Goal: Transaction & Acquisition: Purchase product/service

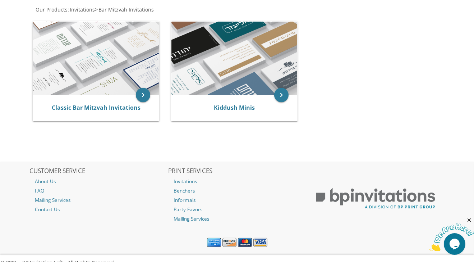
scroll to position [155, 0]
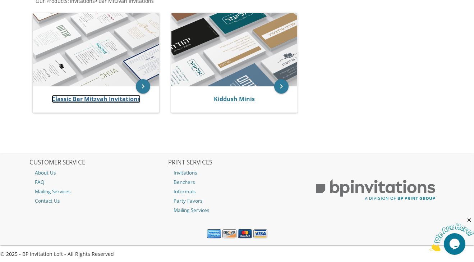
click at [111, 100] on link "Classic Bar Mitzvah Invitations" at bounding box center [96, 99] width 89 height 8
click at [87, 96] on link "Classic Bar Mitzvah Invitations" at bounding box center [96, 99] width 89 height 8
click at [100, 96] on link "Classic Bar Mitzvah Invitations" at bounding box center [96, 99] width 89 height 8
click at [71, 99] on link "Classic Bar Mitzvah Invitations" at bounding box center [96, 99] width 89 height 8
click at [145, 83] on icon "keyboard_arrow_right" at bounding box center [143, 86] width 14 height 14
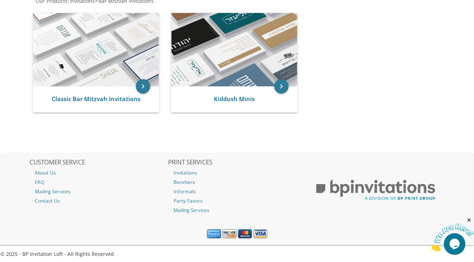
click at [99, 41] on img at bounding box center [96, 49] width 126 height 73
click at [86, 96] on link "Classic Bar Mitzvah Invitations" at bounding box center [96, 99] width 89 height 8
click at [65, 97] on link "Classic Bar Mitzvah Invitations" at bounding box center [96, 99] width 89 height 8
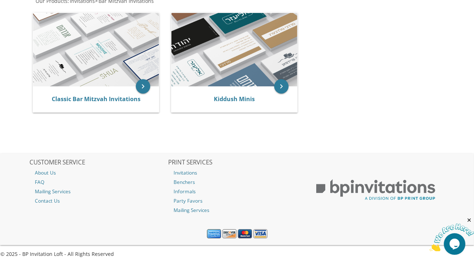
click at [111, 45] on img at bounding box center [96, 49] width 126 height 73
click at [144, 85] on icon "keyboard_arrow_right" at bounding box center [143, 86] width 14 height 14
click at [109, 99] on link "Classic Bar Mitzvah Invitations" at bounding box center [96, 99] width 89 height 8
click at [81, 99] on link "Classic Bar Mitzvah Invitations" at bounding box center [96, 99] width 89 height 8
click at [144, 83] on icon "keyboard_arrow_right" at bounding box center [143, 86] width 14 height 14
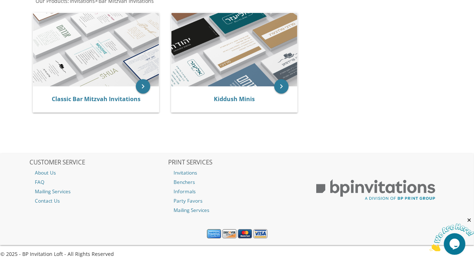
click at [53, 27] on img at bounding box center [96, 49] width 126 height 73
click at [139, 89] on icon "keyboard_arrow_right" at bounding box center [143, 86] width 14 height 14
click at [96, 97] on link "Classic Bar Mitzvah Invitations" at bounding box center [96, 99] width 89 height 8
click at [87, 96] on link "Classic Bar Mitzvah Invitations" at bounding box center [96, 99] width 89 height 8
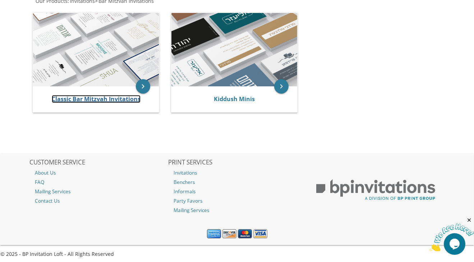
click at [87, 96] on link "Classic Bar Mitzvah Invitations" at bounding box center [96, 99] width 89 height 8
click at [85, 73] on img at bounding box center [96, 49] width 126 height 73
click at [100, 37] on img at bounding box center [96, 49] width 126 height 73
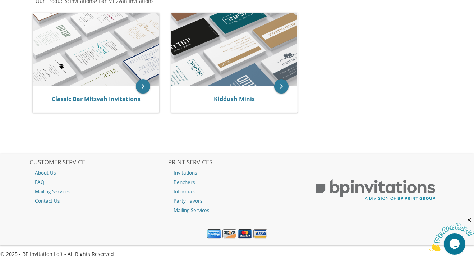
click at [97, 51] on img at bounding box center [96, 49] width 126 height 73
click at [138, 74] on img at bounding box center [96, 49] width 126 height 73
click at [145, 91] on icon "keyboard_arrow_right" at bounding box center [143, 86] width 14 height 14
click at [154, 50] on img at bounding box center [96, 49] width 126 height 73
click at [87, 40] on img at bounding box center [96, 49] width 126 height 73
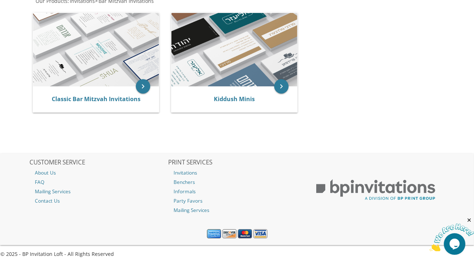
click at [87, 40] on img at bounding box center [96, 49] width 126 height 73
click at [85, 97] on link "Classic Bar Mitzvah Invitations" at bounding box center [96, 99] width 89 height 8
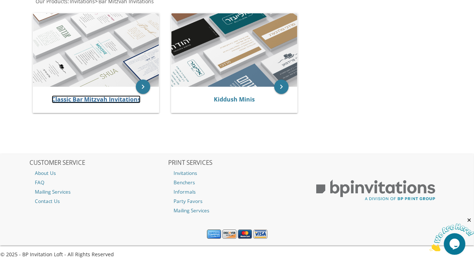
scroll to position [151, 0]
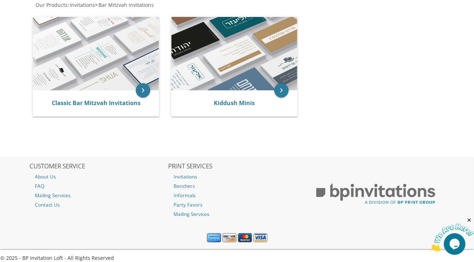
click at [138, 74] on img at bounding box center [96, 53] width 126 height 73
click at [82, 103] on link "Classic Bar Mitzvah Invitations" at bounding box center [96, 103] width 89 height 8
click at [62, 106] on link "Classic Bar Mitzvah Invitations" at bounding box center [96, 103] width 89 height 8
click at [100, 104] on link "Classic Bar Mitzvah Invitations" at bounding box center [96, 103] width 89 height 8
click at [108, 65] on img at bounding box center [96, 53] width 126 height 73
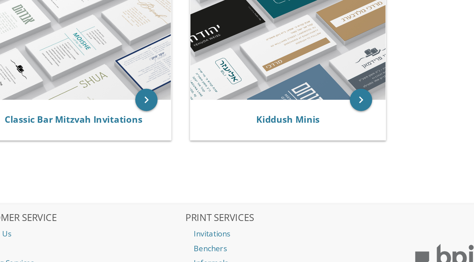
click at [99, 55] on img at bounding box center [96, 53] width 126 height 73
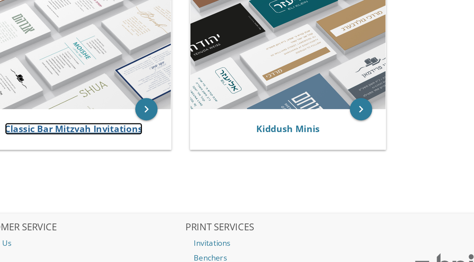
click at [113, 104] on link "Classic Bar Mitzvah Invitations" at bounding box center [96, 103] width 89 height 8
click at [70, 101] on link "Classic Bar Mitzvah Invitations" at bounding box center [96, 103] width 89 height 8
click at [81, 105] on link "Classic Bar Mitzvah Invitations" at bounding box center [96, 103] width 89 height 8
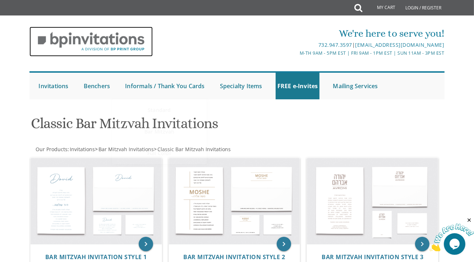
click at [107, 39] on img at bounding box center [90, 42] width 123 height 30
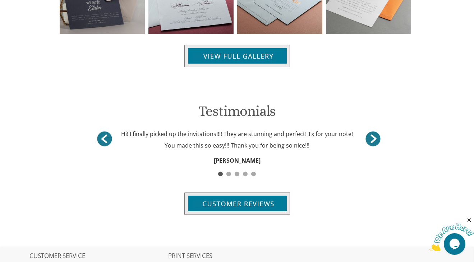
scroll to position [815, 0]
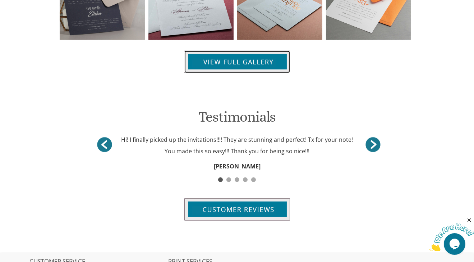
click at [248, 63] on img at bounding box center [237, 62] width 106 height 22
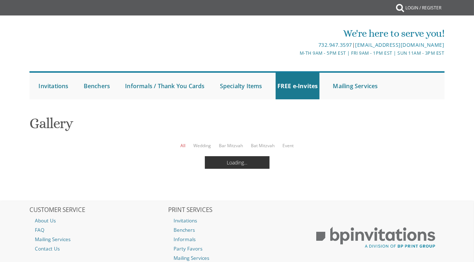
scroll to position [50, 0]
click at [230, 142] on link "Bar Mitzvah" at bounding box center [231, 145] width 24 height 6
click at [183, 142] on link "All" at bounding box center [182, 145] width 5 height 6
click at [234, 142] on link "Bar Mitzvah" at bounding box center [231, 145] width 24 height 6
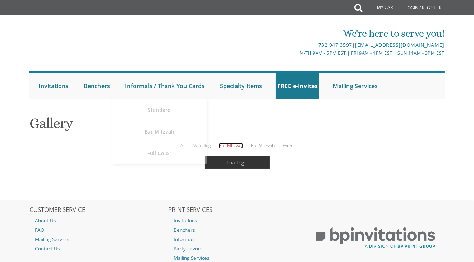
scroll to position [50, 0]
click at [183, 142] on link "All" at bounding box center [182, 145] width 5 height 6
click at [232, 142] on link "Bar Mitzvah" at bounding box center [231, 145] width 24 height 6
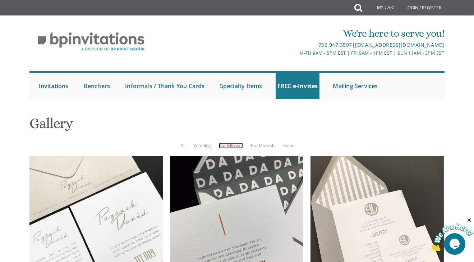
scroll to position [138, 0]
click at [260, 142] on link "Bat Mitzvah" at bounding box center [263, 145] width 24 height 6
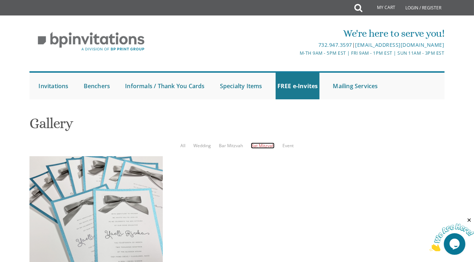
scroll to position [2, 0]
click at [201, 142] on link "Wedding" at bounding box center [202, 145] width 18 height 6
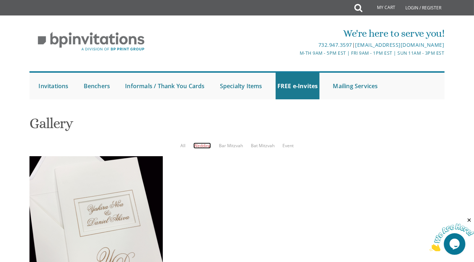
scroll to position [40, 0]
click at [289, 142] on link "Event" at bounding box center [288, 145] width 11 height 6
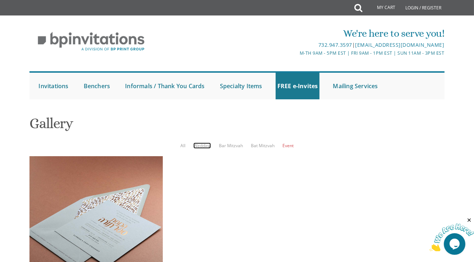
click at [198, 142] on link "Wedding" at bounding box center [202, 145] width 18 height 6
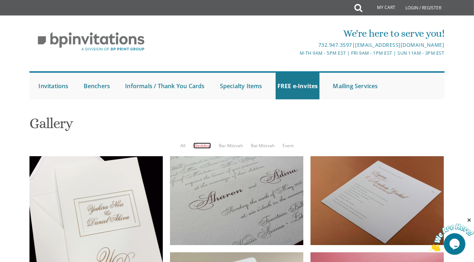
scroll to position [50, 0]
click at [228, 142] on link "Bar Mitzvah" at bounding box center [231, 145] width 24 height 6
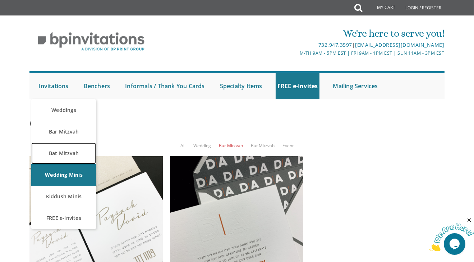
click at [64, 149] on link "Bat Mitzvah" at bounding box center [63, 153] width 65 height 22
click at [63, 154] on link "Bat Mitzvah" at bounding box center [63, 153] width 65 height 22
click at [65, 152] on link "Bat Mitzvah" at bounding box center [63, 153] width 65 height 22
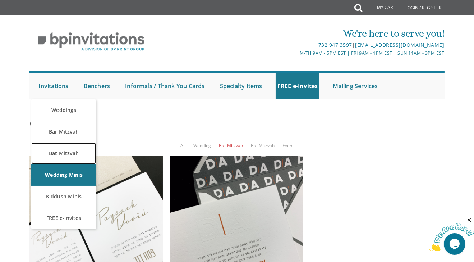
click at [61, 151] on link "Bat Mitzvah" at bounding box center [63, 153] width 65 height 22
click at [63, 149] on link "Bat Mitzvah" at bounding box center [63, 153] width 65 height 22
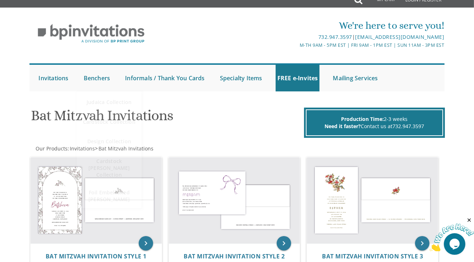
scroll to position [29, 0]
